Goal: Transaction & Acquisition: Subscribe to service/newsletter

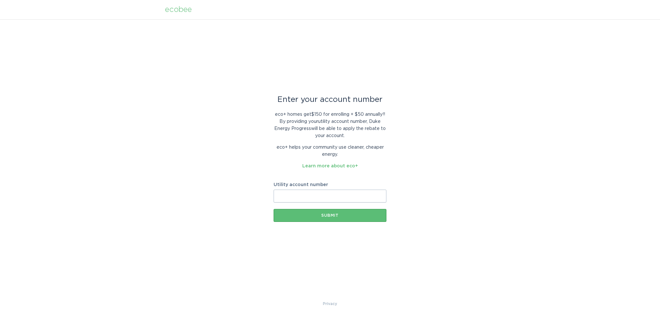
click at [438, 126] on div "Enter your account number eco+ homes get $150 for enrolling + $50 annually! ! B…" at bounding box center [330, 159] width 660 height 281
click at [324, 195] on input "Utility account number" at bounding box center [330, 195] width 113 height 13
type input "910043306098"
click at [329, 214] on div "Submit" at bounding box center [330, 215] width 106 height 4
